Goal: Task Accomplishment & Management: Use online tool/utility

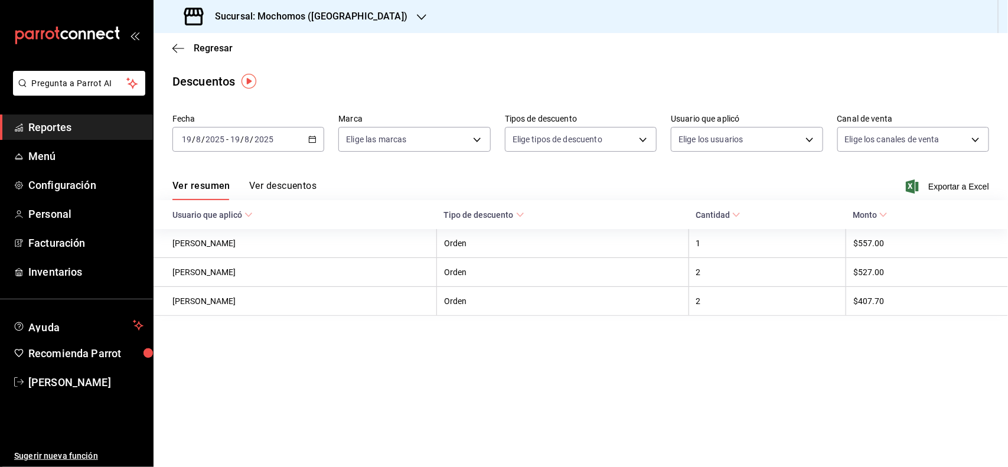
click at [86, 124] on span "Reportes" at bounding box center [85, 127] width 115 height 16
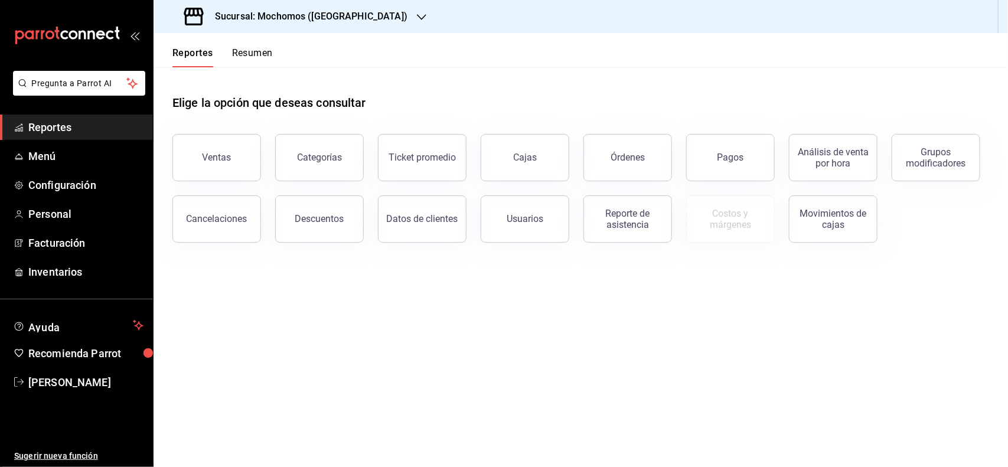
click at [167, 159] on div "Ventas" at bounding box center [209, 150] width 103 height 61
click at [175, 159] on div "Ventas" at bounding box center [209, 150] width 103 height 61
click at [243, 172] on button "Ventas" at bounding box center [216, 157] width 89 height 47
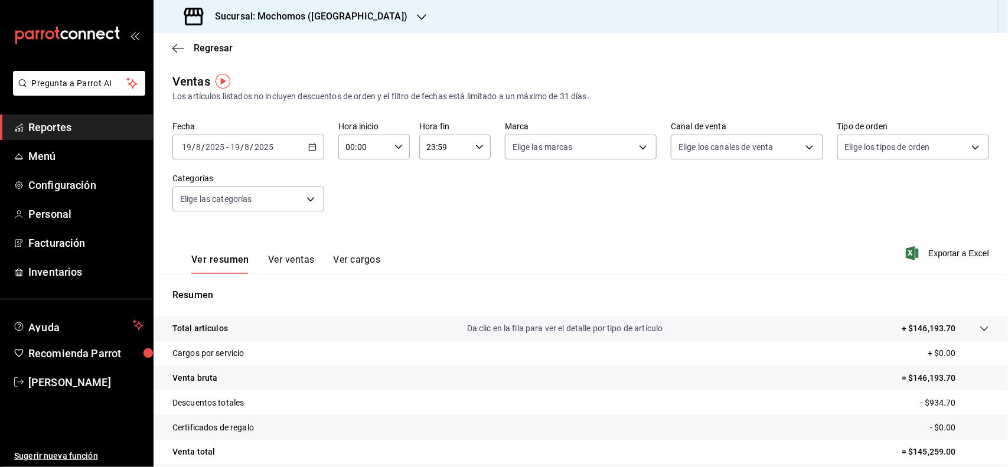
click at [310, 140] on div "[DATE] [DATE] - [DATE] [DATE]" at bounding box center [248, 147] width 152 height 25
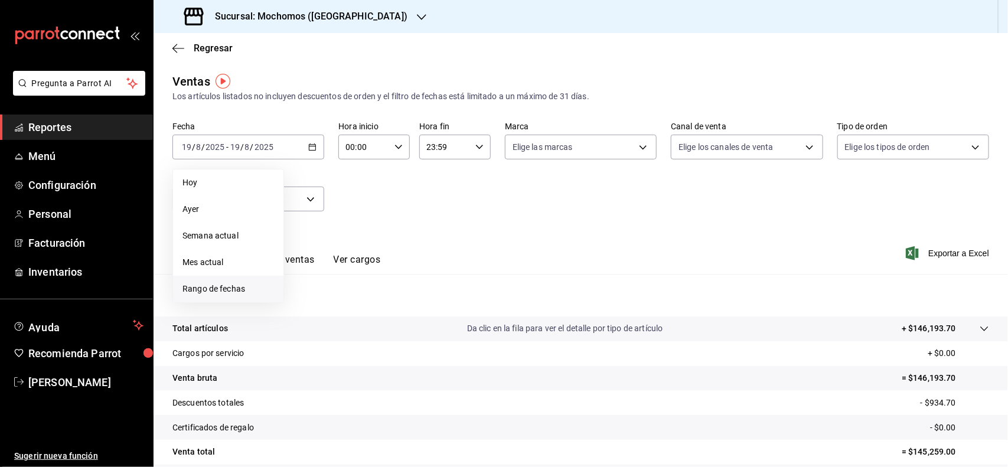
click at [213, 278] on li "Rango de fechas" at bounding box center [228, 289] width 110 height 27
click at [321, 301] on button "19" at bounding box center [329, 303] width 21 height 21
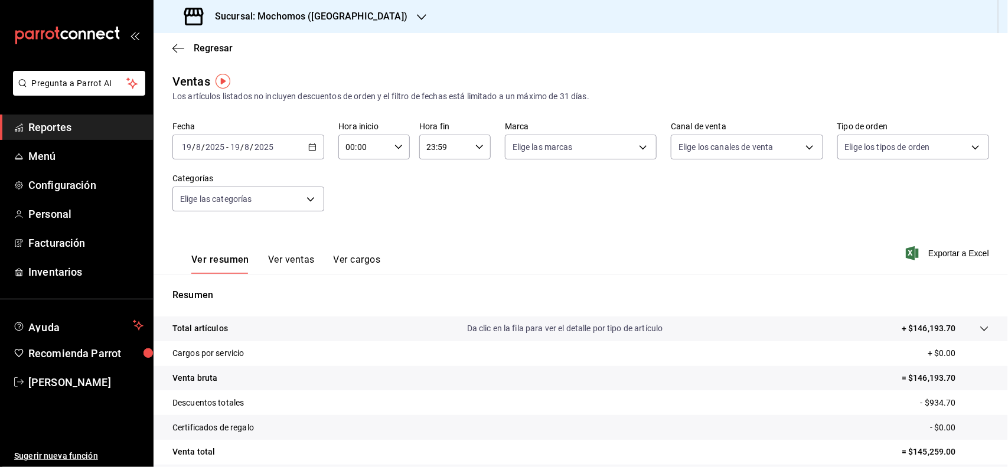
click at [311, 139] on div "[DATE] [DATE] - [DATE] [DATE]" at bounding box center [248, 147] width 152 height 25
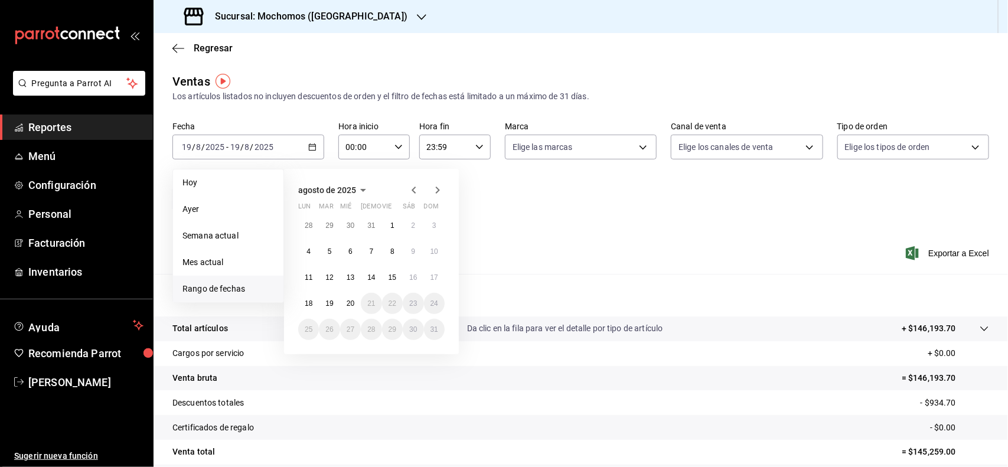
click at [233, 279] on li "Rango de fechas" at bounding box center [228, 289] width 110 height 27
click at [390, 230] on button "1" at bounding box center [392, 225] width 21 height 21
click at [347, 308] on button "20" at bounding box center [350, 303] width 21 height 21
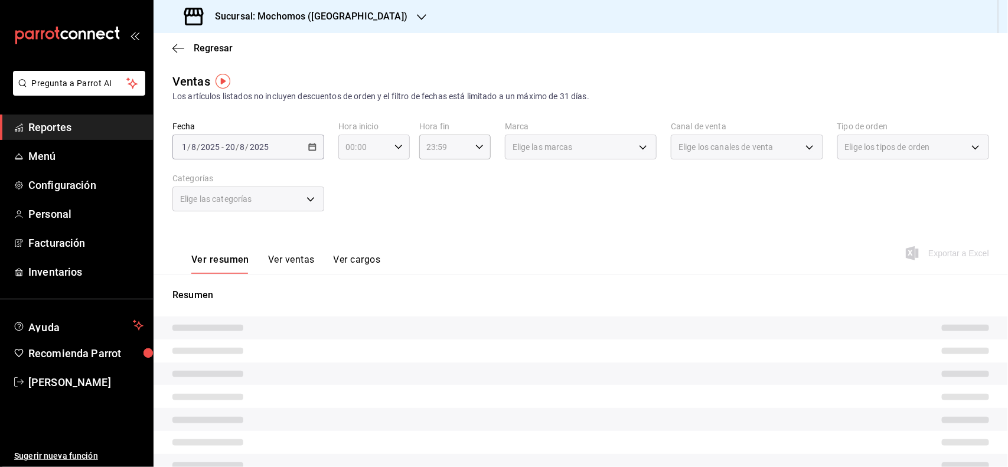
click at [401, 152] on div "00:00 Hora inicio" at bounding box center [373, 147] width 71 height 25
click at [355, 193] on button "03" at bounding box center [354, 189] width 31 height 24
type input "03:00"
click at [476, 140] on div at bounding box center [504, 233] width 1008 height 467
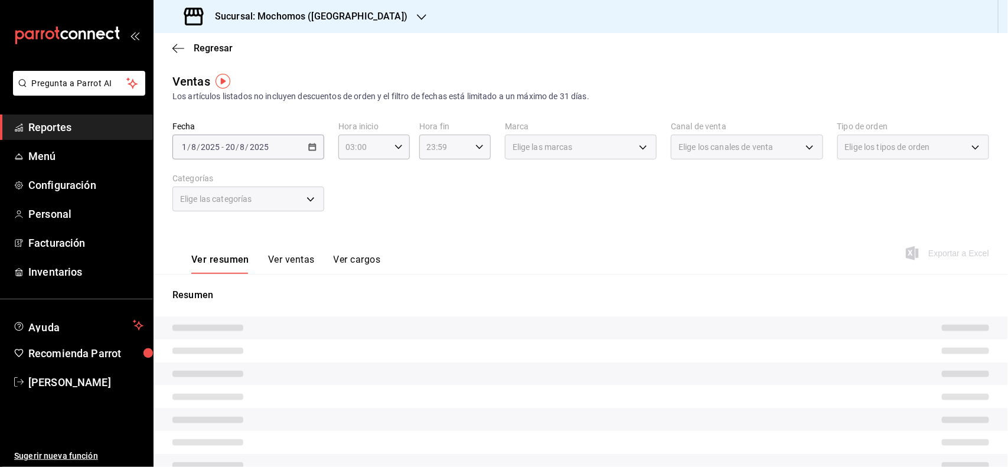
click at [476, 140] on div "23:59 Hora fin" at bounding box center [454, 147] width 71 height 25
click at [442, 216] on button "03" at bounding box center [434, 208] width 31 height 24
type input "03:59"
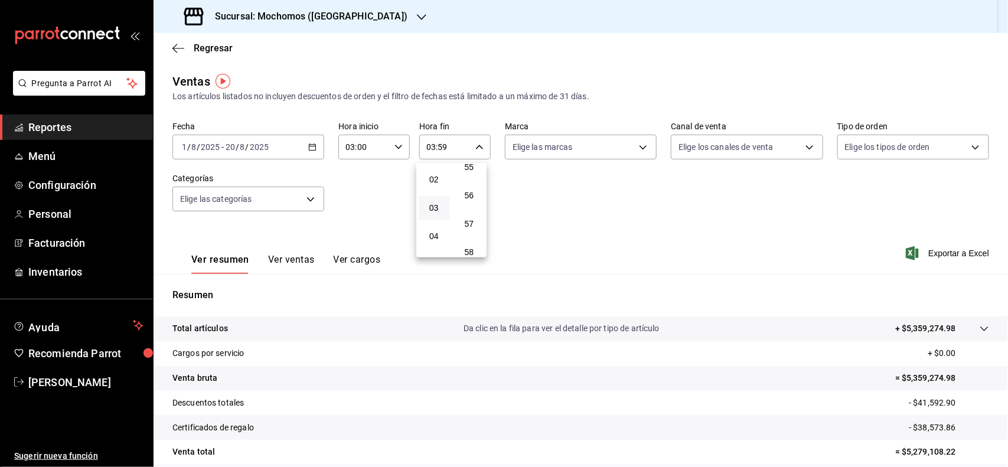
click at [447, 213] on button "03" at bounding box center [434, 208] width 31 height 24
click at [542, 249] on div at bounding box center [504, 233] width 1008 height 467
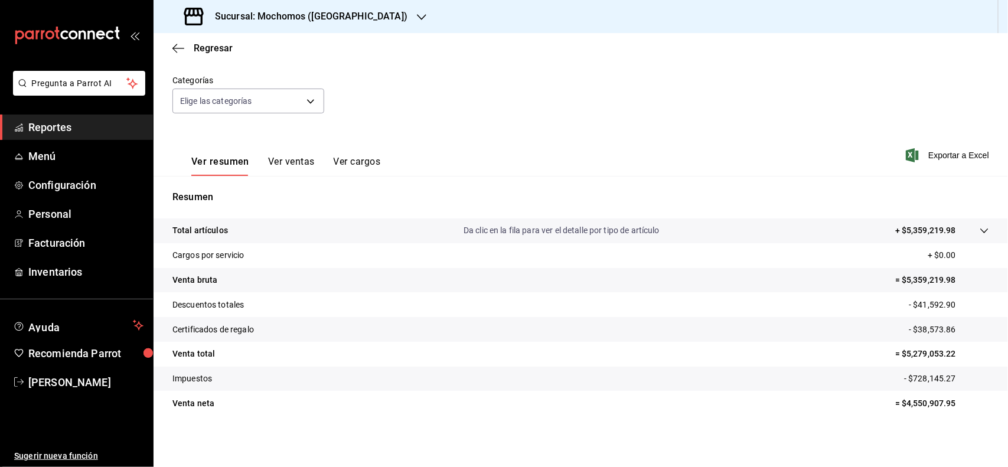
click at [81, 122] on span "Reportes" at bounding box center [85, 127] width 115 height 16
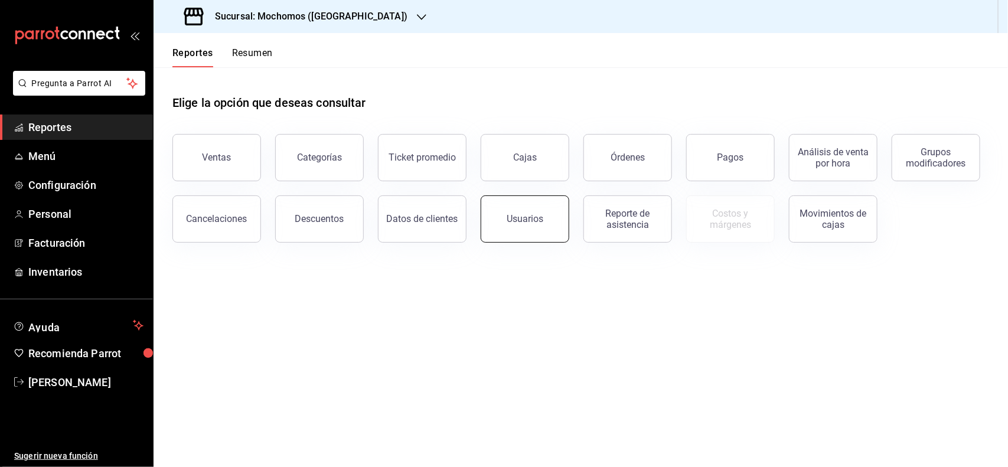
click at [505, 205] on button "Usuarios" at bounding box center [525, 219] width 89 height 47
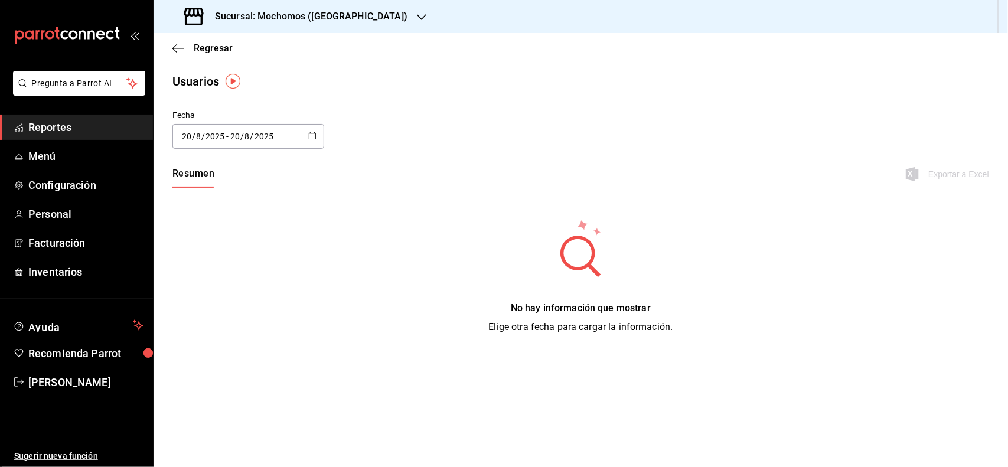
click at [298, 148] on div "[DATE] [DATE] - [DATE] [DATE]" at bounding box center [248, 136] width 152 height 25
click at [207, 310] on li "Rango de fechas" at bounding box center [228, 307] width 112 height 27
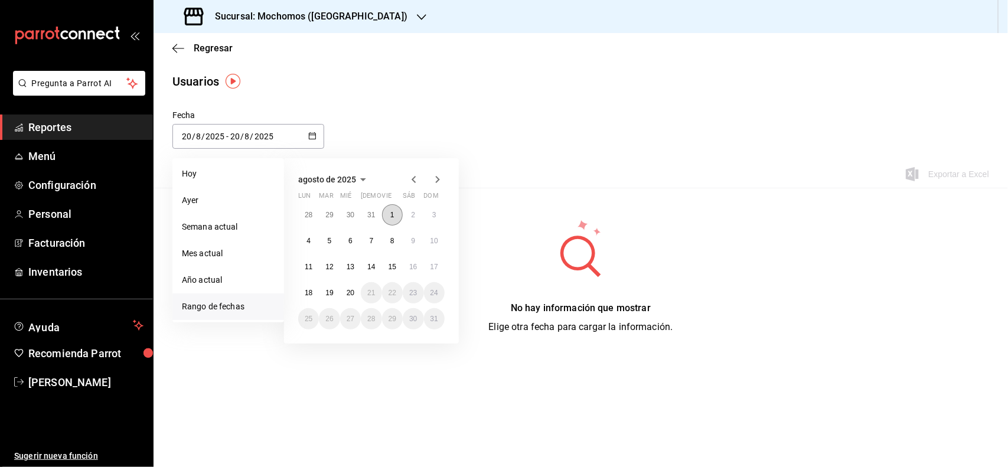
click at [393, 214] on abbr "1" at bounding box center [392, 215] width 4 height 8
click at [357, 288] on button "20" at bounding box center [350, 292] width 21 height 21
type input "[DATE]"
type input "1"
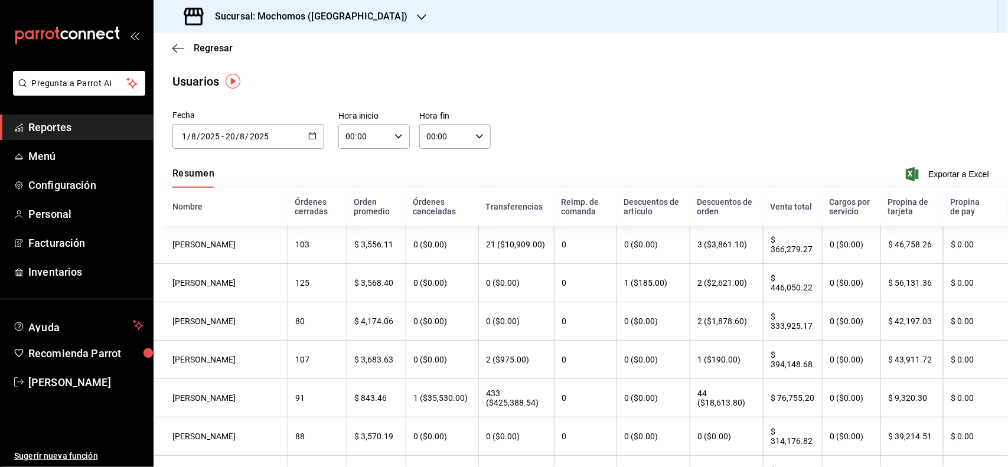
click at [395, 137] on icon "button" at bounding box center [399, 136] width 8 height 8
click at [355, 209] on button "04" at bounding box center [354, 206] width 31 height 24
type input "04:00"
click at [482, 134] on div at bounding box center [504, 233] width 1008 height 467
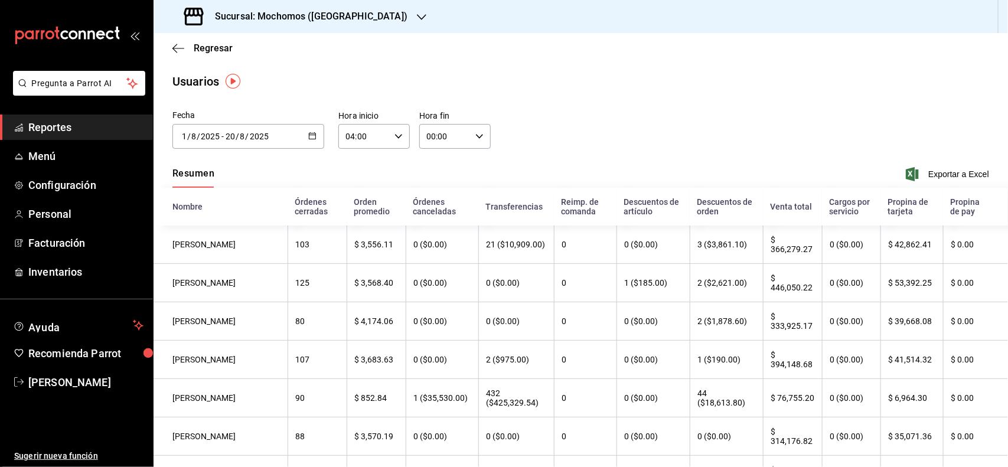
click at [482, 134] on div "00:00 Hora fin" at bounding box center [454, 136] width 71 height 25
click at [438, 198] on button "04" at bounding box center [434, 206] width 31 height 24
type input "04:00"
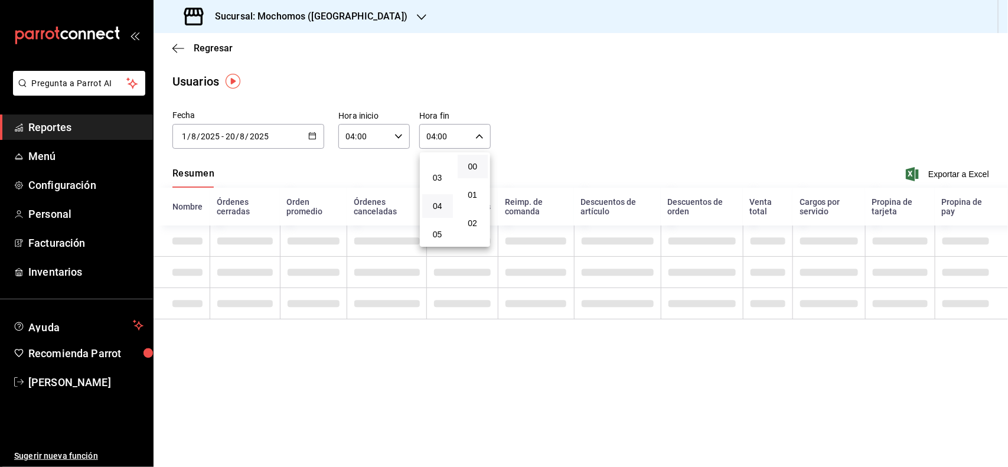
click at [579, 128] on div at bounding box center [504, 233] width 1008 height 467
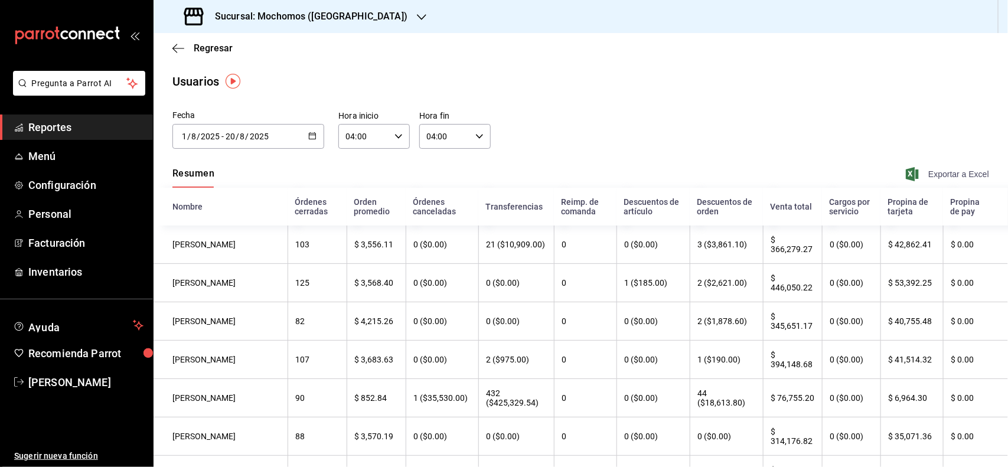
click at [916, 173] on span "Exportar a Excel" at bounding box center [949, 174] width 81 height 14
